Goal: Obtain resource: Obtain resource

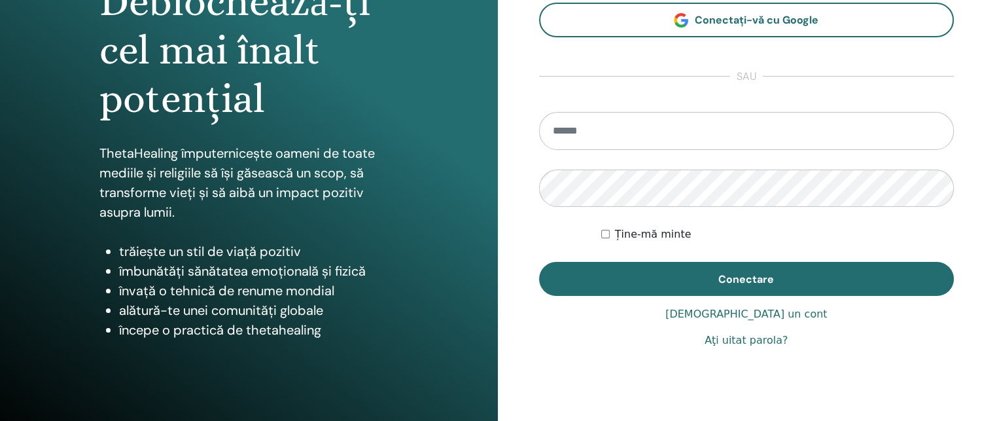
scroll to position [196, 0]
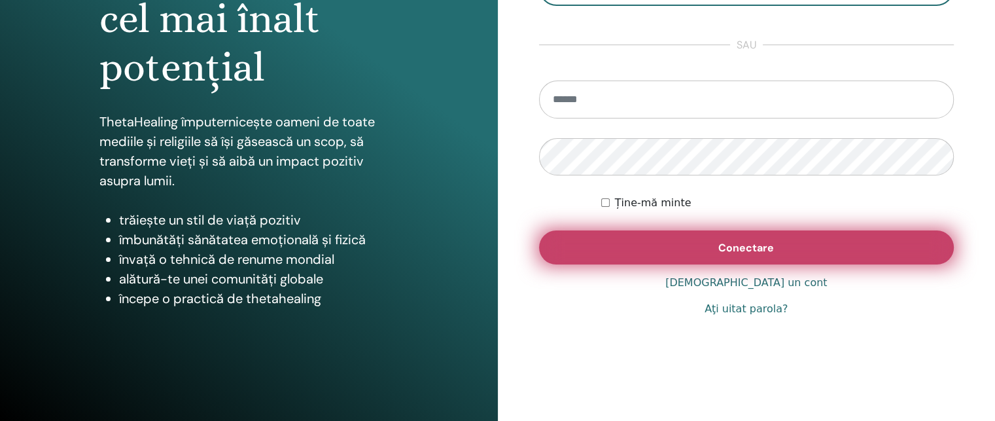
type input "**********"
click at [746, 245] on font "Conectare" at bounding box center [747, 248] width 56 height 14
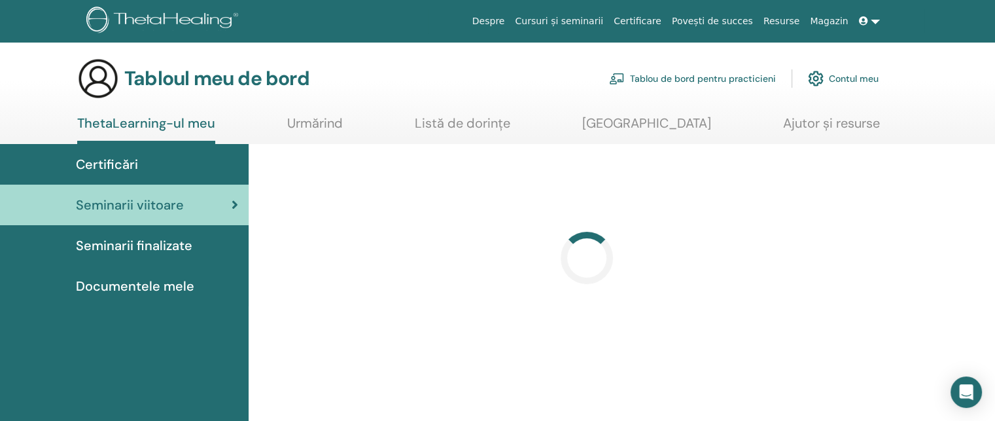
drag, startPoint x: 124, startPoint y: 289, endPoint x: 126, endPoint y: 279, distance: 10.0
click at [126, 279] on font "Documentele mele" at bounding box center [135, 285] width 118 height 17
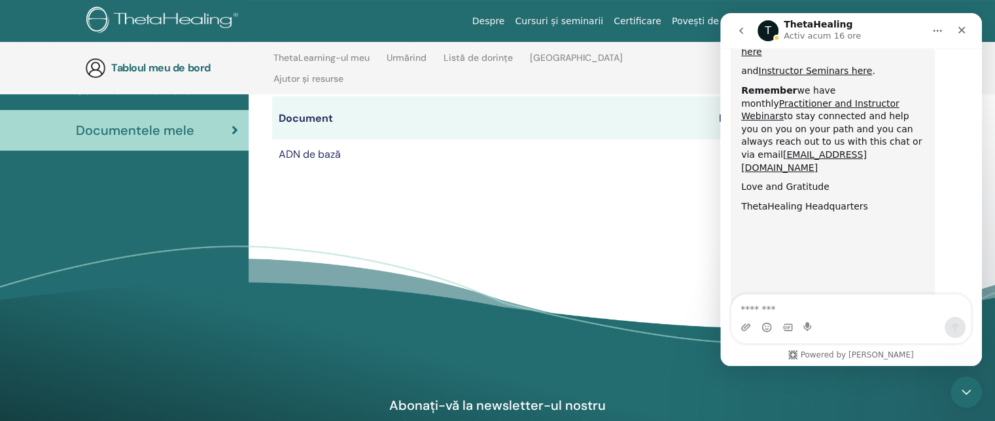
scroll to position [183, 0]
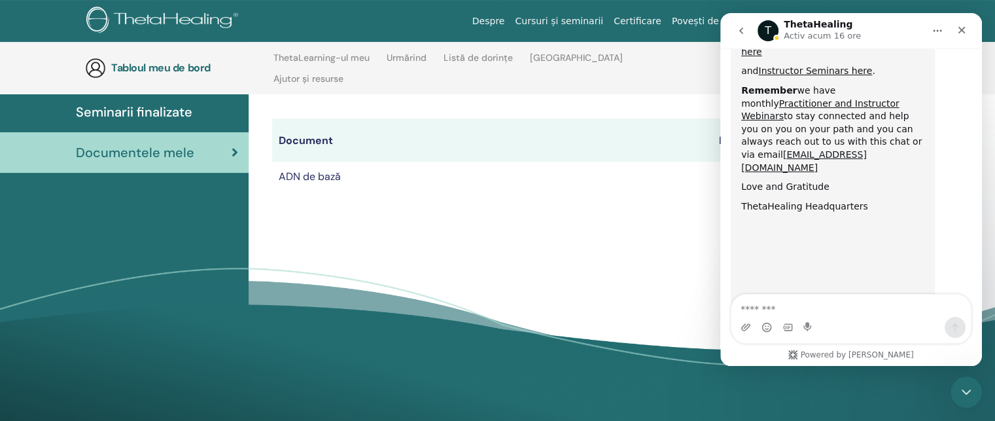
click at [365, 182] on td "ADN de bază" at bounding box center [492, 176] width 440 height 29
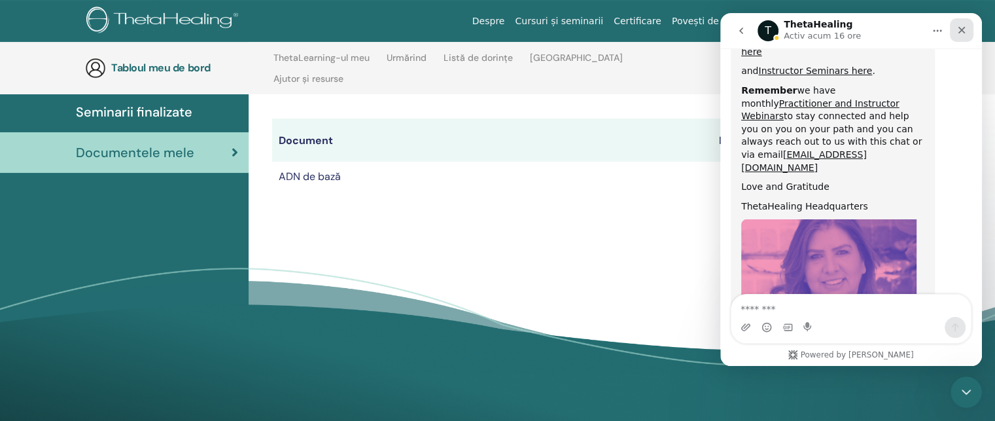
click at [965, 26] on icon "Închidere" at bounding box center [962, 30] width 10 height 10
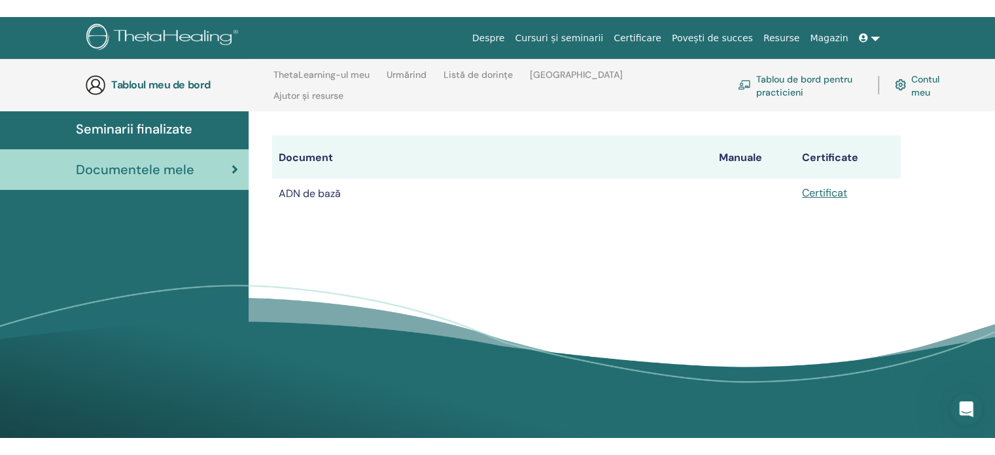
scroll to position [796, 0]
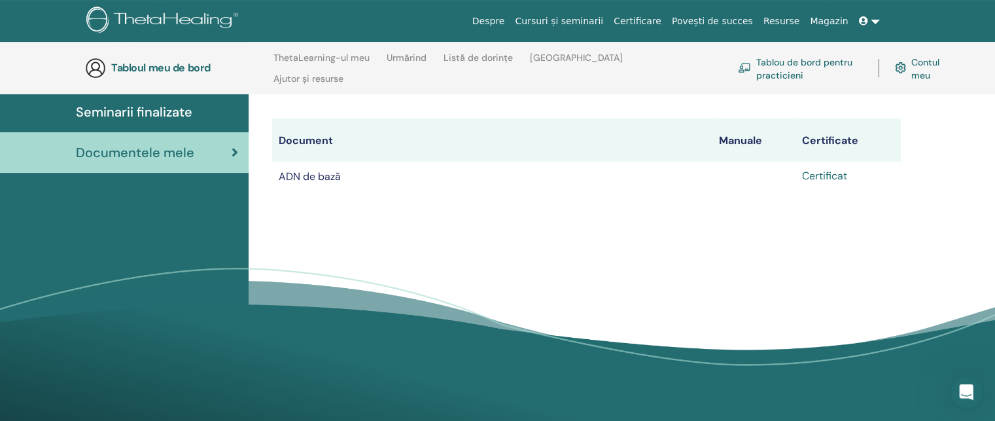
click at [829, 183] on font "Certificat" at bounding box center [824, 176] width 45 height 14
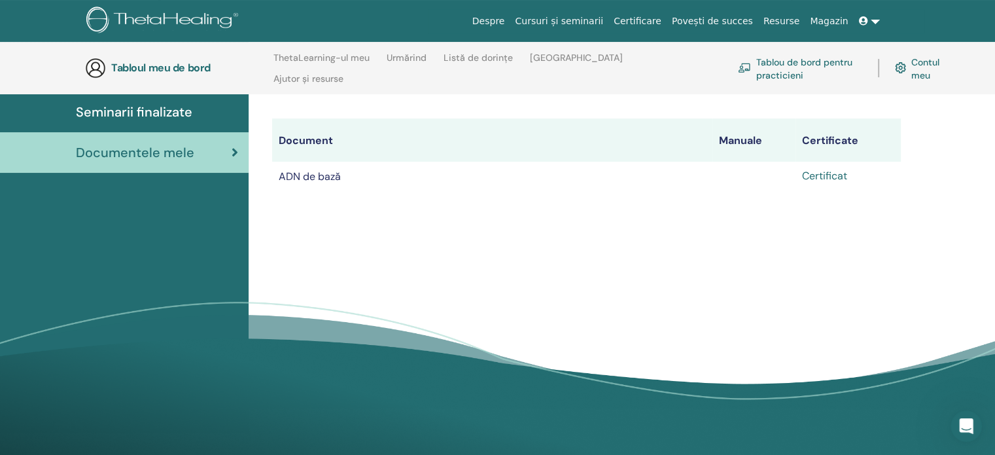
scroll to position [762, 0]
